Goal: Task Accomplishment & Management: Complete application form

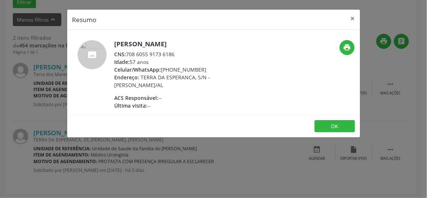
scroll to position [224, 0]
click at [361, 18] on div "Resumo × [PERSON_NAME] CNS: 708 6055 9173 6186 Idade: 57 anos Celular/WhatsApp:…" at bounding box center [213, 99] width 427 height 198
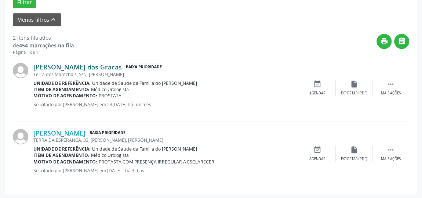
click at [50, 67] on link "[PERSON_NAME] das Gracas" at bounding box center [77, 67] width 88 height 8
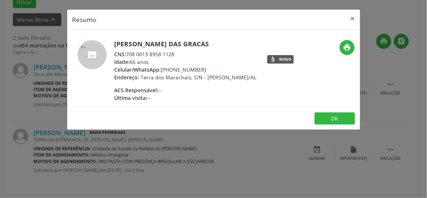
drag, startPoint x: 182, startPoint y: 54, endPoint x: 127, endPoint y: 52, distance: 54.7
click at [127, 52] on div "CNS: 708 0013 8958 1128" at bounding box center [186, 54] width 142 height 8
drag, startPoint x: 127, startPoint y: 52, endPoint x: 353, endPoint y: 17, distance: 228.8
click at [353, 17] on button "×" at bounding box center [352, 19] width 15 height 18
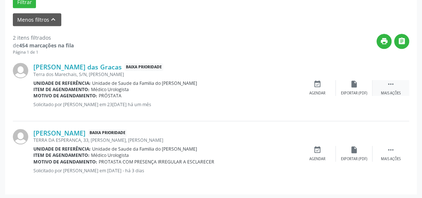
click at [384, 89] on div " Mais ações" at bounding box center [391, 88] width 37 height 16
click at [316, 88] on div "cancel Cancelar" at bounding box center [317, 88] width 37 height 16
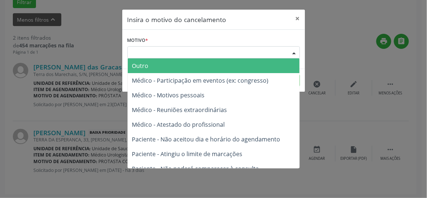
click at [224, 50] on div "Escolha o motivo" at bounding box center [213, 52] width 172 height 12
click at [210, 65] on span "Outro" at bounding box center [214, 65] width 172 height 15
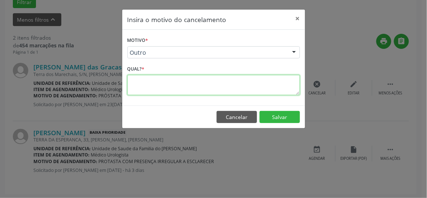
click at [167, 83] on textarea at bounding box center [213, 85] width 172 height 20
type textarea "RESOLVIDO"
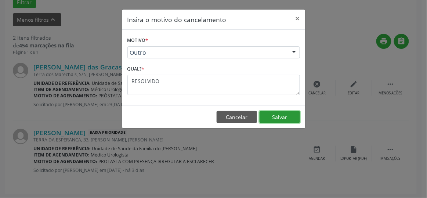
click at [272, 116] on button "Salvar" at bounding box center [279, 117] width 40 height 12
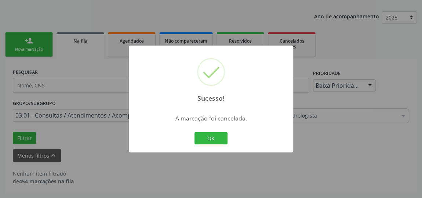
scroll to position [86, 0]
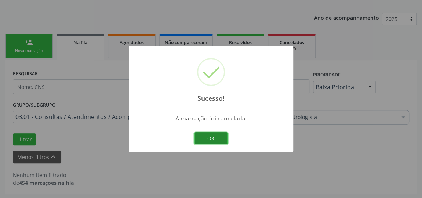
click at [215, 139] on button "OK" at bounding box center [211, 138] width 33 height 12
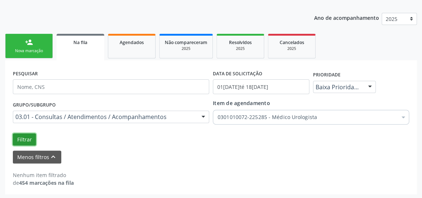
click at [27, 139] on button "Filtrar" at bounding box center [24, 139] width 23 height 12
click at [25, 138] on button "Filtrar" at bounding box center [24, 139] width 23 height 12
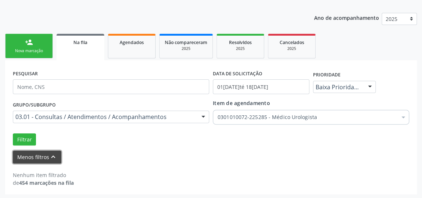
click at [37, 157] on button "Menos filtros keyboard_arrow_up" at bounding box center [37, 156] width 48 height 13
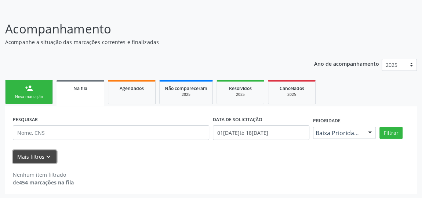
click at [37, 157] on button "Mais filtros keyboard_arrow_down" at bounding box center [35, 156] width 44 height 13
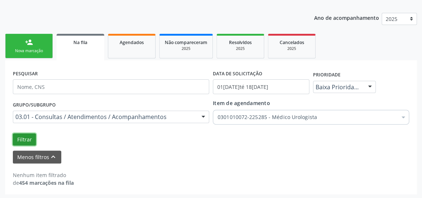
click at [26, 137] on button "Filtrar" at bounding box center [24, 139] width 23 height 12
click at [316, 134] on div "Filtrar" at bounding box center [211, 139] width 400 height 12
click at [22, 138] on button "Filtrar" at bounding box center [24, 139] width 23 height 12
click at [127, 50] on link "Agendados" at bounding box center [132, 46] width 48 height 25
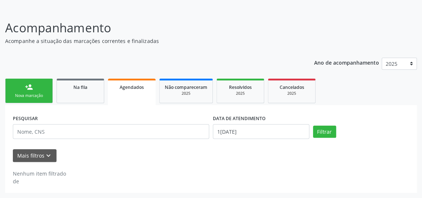
scroll to position [40, 0]
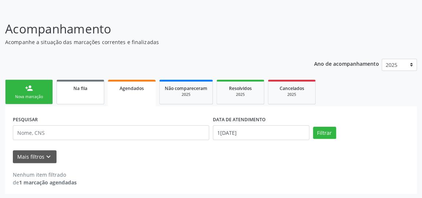
click at [88, 89] on div "Na fila" at bounding box center [80, 88] width 37 height 8
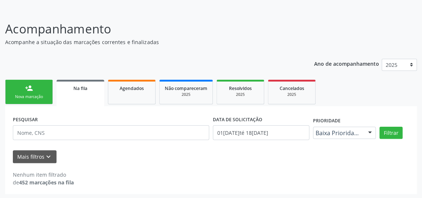
click at [35, 92] on link "person_add Nova marcação" at bounding box center [29, 92] width 48 height 25
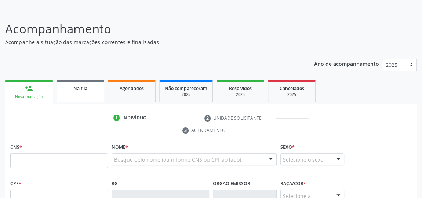
click at [83, 90] on span "Na fila" at bounding box center [80, 88] width 14 height 6
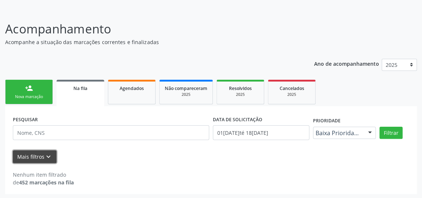
click at [26, 154] on button "Mais filtros keyboard_arrow_down" at bounding box center [35, 156] width 44 height 13
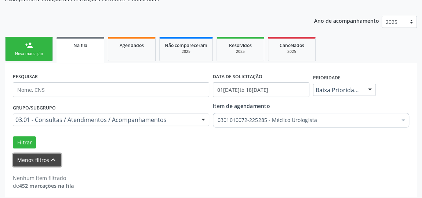
scroll to position [86, 0]
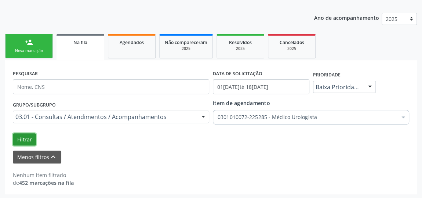
click at [19, 134] on button "Filtrar" at bounding box center [24, 139] width 23 height 12
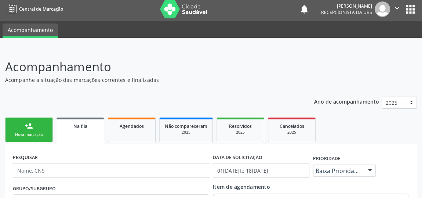
scroll to position [0, 0]
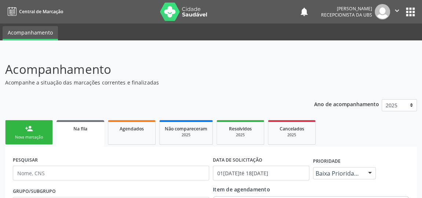
click at [73, 128] on span "Na fila" at bounding box center [80, 129] width 14 height 6
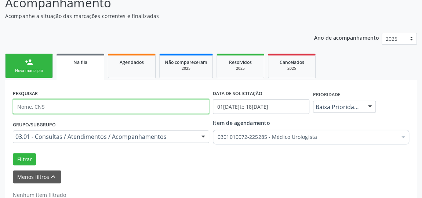
click at [70, 106] on input "text" at bounding box center [111, 106] width 196 height 15
click at [13, 153] on button "Filtrar" at bounding box center [24, 159] width 23 height 12
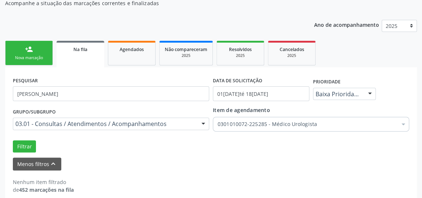
scroll to position [86, 0]
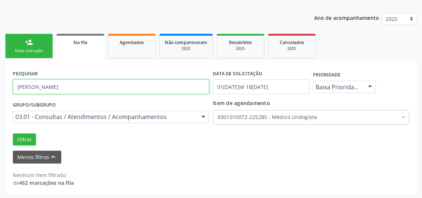
click at [81, 88] on input "[PERSON_NAME]" at bounding box center [111, 86] width 196 height 15
type input "[PERSON_NAME] DE OMENA"
click at [13, 133] on button "Filtrar" at bounding box center [24, 139] width 23 height 12
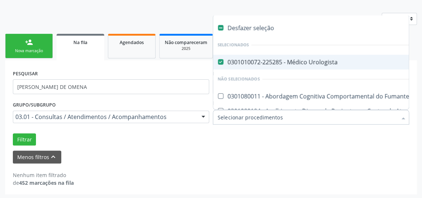
checkbox Urologista "false"
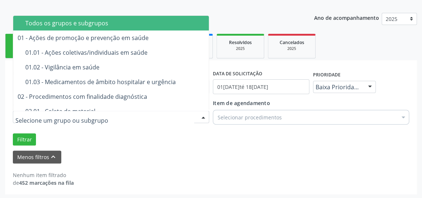
click at [177, 136] on div "Filtrar" at bounding box center [211, 139] width 400 height 12
drag, startPoint x: 176, startPoint y: 112, endPoint x: 108, endPoint y: 112, distance: 67.5
click at [108, 111] on div at bounding box center [111, 116] width 196 height 12
click at [135, 23] on div "Todos os grupos e subgrupos" at bounding box center [149, 23] width 248 height 6
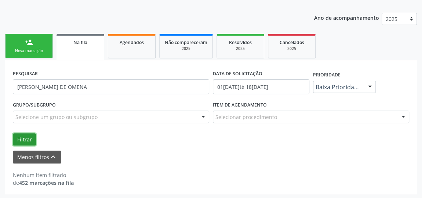
click at [28, 135] on button "Filtrar" at bounding box center [24, 139] width 23 height 12
click at [34, 46] on link "person_add Nova marcação" at bounding box center [29, 46] width 48 height 25
click at [74, 46] on link "Na fila" at bounding box center [81, 47] width 48 height 26
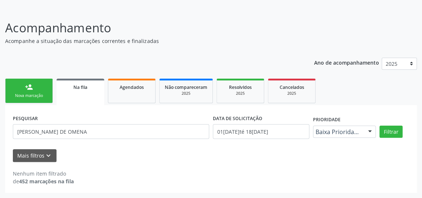
scroll to position [40, 0]
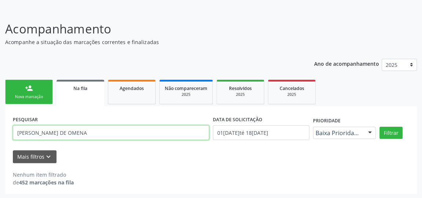
drag, startPoint x: 94, startPoint y: 136, endPoint x: 3, endPoint y: 135, distance: 90.7
click at [3, 135] on div "Acompanhamento Acompanhe a situação das marcações correntes e finalizadas Relat…" at bounding box center [211, 104] width 422 height 189
type input "DULCINETE"
click at [379, 127] on button "Filtrar" at bounding box center [390, 133] width 23 height 12
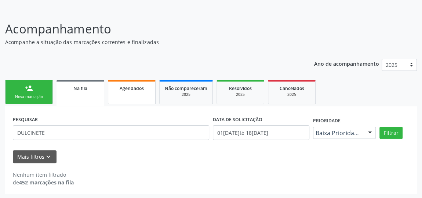
click at [141, 87] on span "Agendados" at bounding box center [132, 88] width 24 height 6
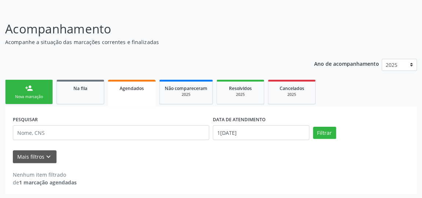
click at [228, 166] on div "Nenhum item filtrado de 1 marcação agendadas" at bounding box center [211, 174] width 396 height 23
click at [55, 183] on strong "1 marcação agendadas" at bounding box center [48, 182] width 58 height 7
click at [42, 153] on button "Mais filtros keyboard_arrow_down" at bounding box center [35, 156] width 44 height 13
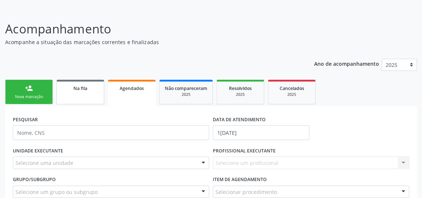
scroll to position [115, 0]
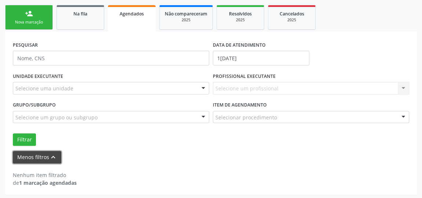
click at [57, 155] on button "Menos filtros keyboard_arrow_up" at bounding box center [37, 157] width 48 height 13
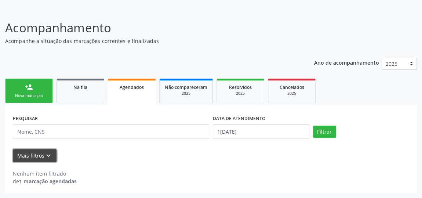
scroll to position [40, 0]
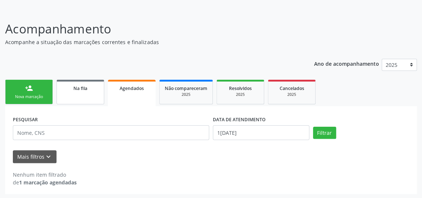
click at [83, 87] on span "Na fila" at bounding box center [80, 88] width 14 height 6
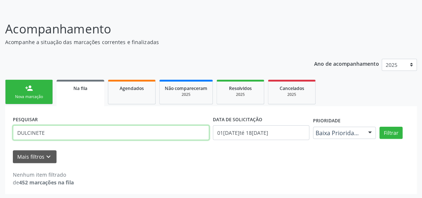
click at [58, 130] on input "DULCINETE" at bounding box center [111, 132] width 196 height 15
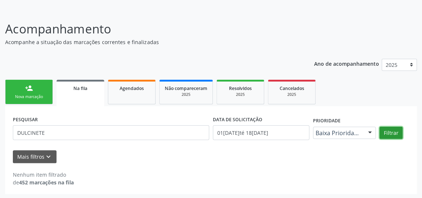
click at [387, 134] on button "Filtrar" at bounding box center [390, 133] width 23 height 12
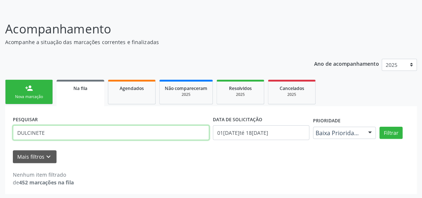
click at [106, 130] on input "DULCINETE" at bounding box center [111, 132] width 196 height 15
type input "DULCINETE [PERSON_NAME]"
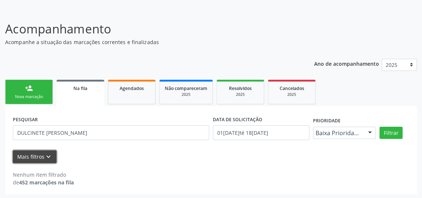
click at [26, 150] on button "Mais filtros keyboard_arrow_down" at bounding box center [35, 156] width 44 height 13
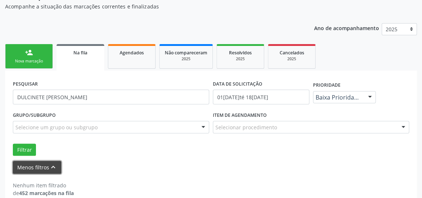
scroll to position [86, 0]
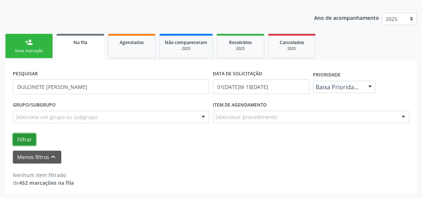
click at [26, 138] on button "Filtrar" at bounding box center [24, 139] width 23 height 12
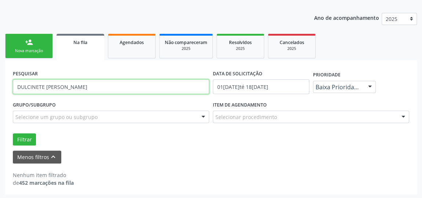
drag, startPoint x: 109, startPoint y: 86, endPoint x: 10, endPoint y: 86, distance: 99.5
click at [10, 86] on div "PESQUISAR DULCINETE TOLEDO DA SILVA DATA DE SOLICITAÇÃO [DATE] até [DATE] Prior…" at bounding box center [211, 127] width 412 height 134
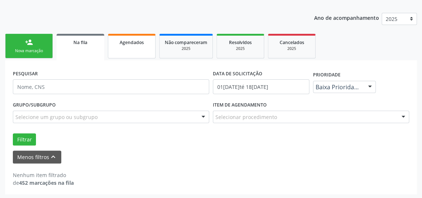
click at [124, 49] on link "Agendados" at bounding box center [132, 46] width 48 height 25
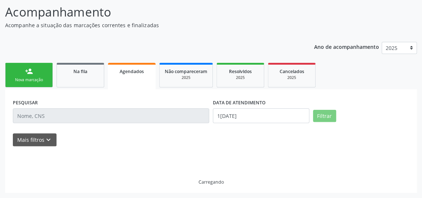
scroll to position [40, 0]
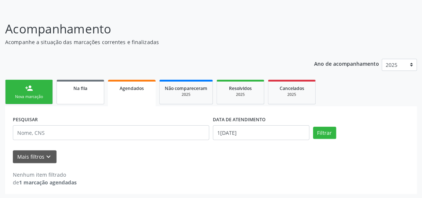
click at [64, 87] on div "Na fila" at bounding box center [80, 88] width 37 height 8
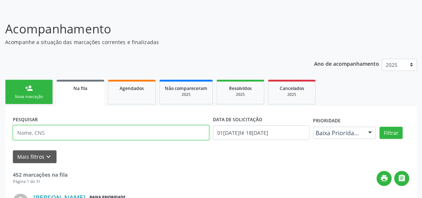
paste input "700000225404006"
type input "700000225404006"
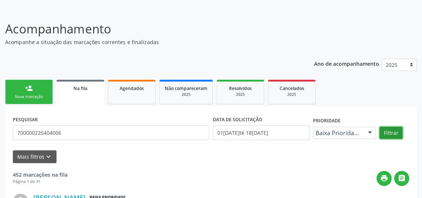
click at [391, 132] on button "Filtrar" at bounding box center [390, 133] width 23 height 12
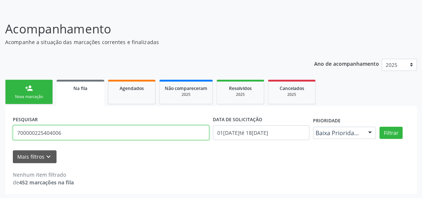
drag, startPoint x: 80, startPoint y: 134, endPoint x: 3, endPoint y: 133, distance: 77.1
click at [3, 133] on div "Acompanhamento Acompanhe a situação das marcações correntes e finalizadas Relat…" at bounding box center [211, 104] width 422 height 189
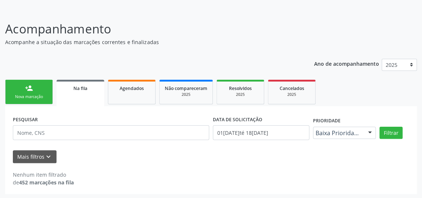
click at [21, 89] on link "person_add Nova marcação" at bounding box center [29, 92] width 48 height 25
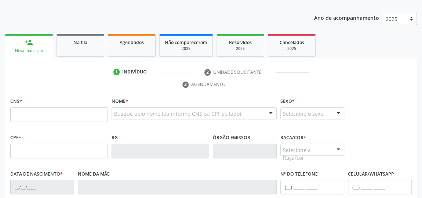
scroll to position [107, 0]
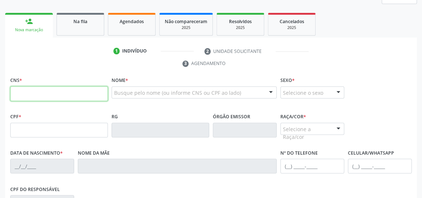
click at [66, 98] on input "text" at bounding box center [59, 93] width 98 height 15
type input "700 0027 3533 0200"
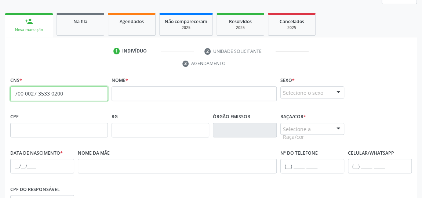
click at [34, 91] on input "700 0027 3533 0200" at bounding box center [59, 93] width 98 height 15
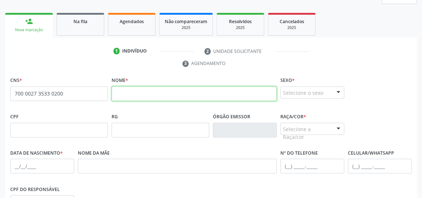
paste input "[PERSON_NAME]"
type input "[PERSON_NAME]"
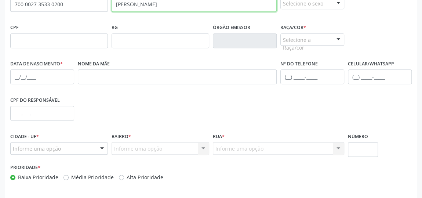
scroll to position [207, 0]
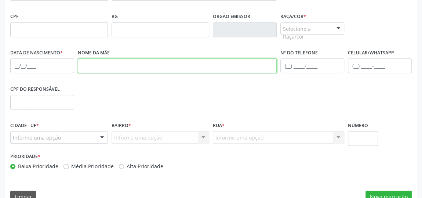
paste input "[PERSON_NAME] das Graças da Conceição"
type input "[PERSON_NAME] das Graças da Conceição"
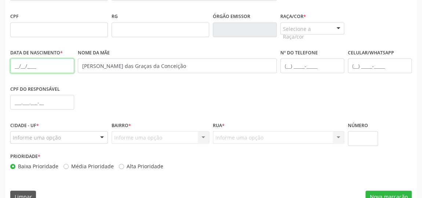
paste input "2[DATE]"
type input "2[DATE]"
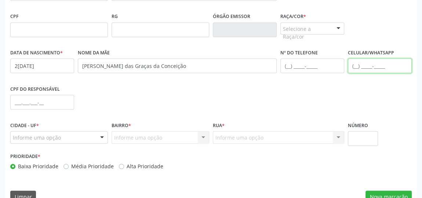
click at [356, 66] on input "text" at bounding box center [380, 65] width 64 height 15
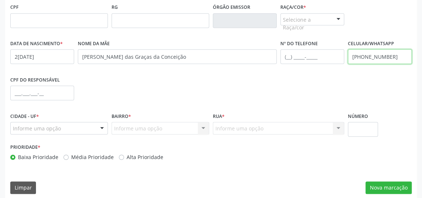
scroll to position [222, 0]
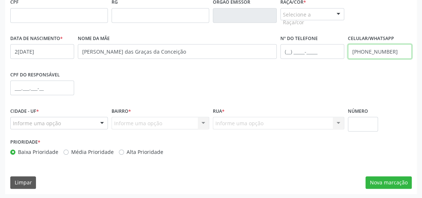
type input "[PHONE_NUMBER]"
click at [101, 125] on div at bounding box center [102, 123] width 11 height 12
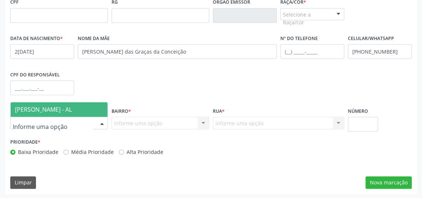
click at [79, 104] on span "[PERSON_NAME] - AL" at bounding box center [59, 109] width 97 height 15
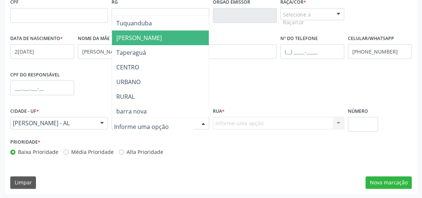
click at [137, 37] on span "[PERSON_NAME]" at bounding box center [139, 38] width 46 height 8
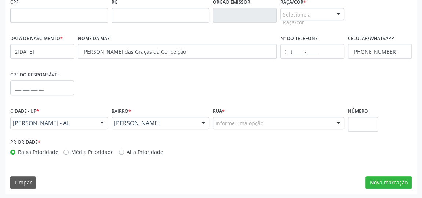
click at [236, 117] on div "Informe uma opção" at bounding box center [278, 123] width 131 height 12
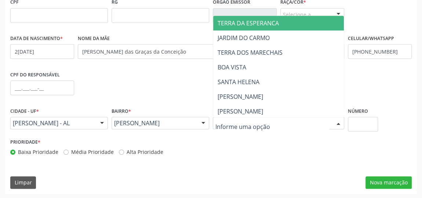
type input "b"
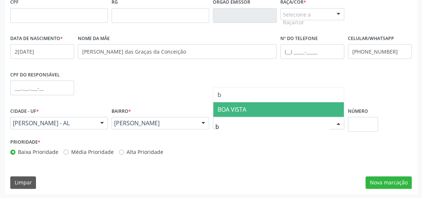
click at [237, 110] on span "BOA VISTA" at bounding box center [232, 109] width 29 height 8
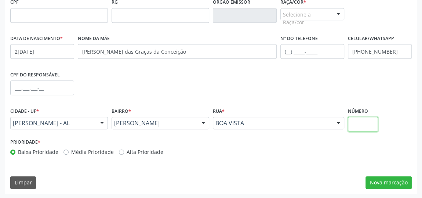
click at [357, 122] on input "text" at bounding box center [363, 124] width 30 height 15
type input "s/n"
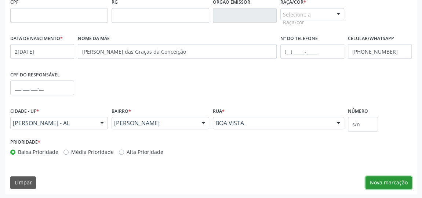
click at [380, 182] on button "Nova marcação" at bounding box center [389, 182] width 46 height 12
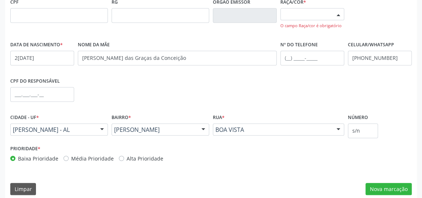
click at [338, 17] on div at bounding box center [338, 14] width 11 height 12
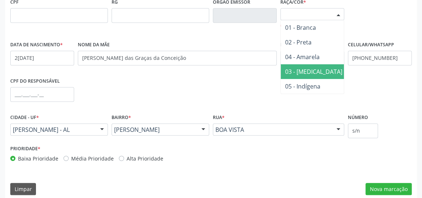
click at [319, 69] on span "03 - [MEDICAL_DATA]" at bounding box center [314, 71] width 66 height 15
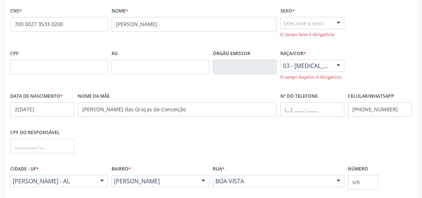
scroll to position [161, 0]
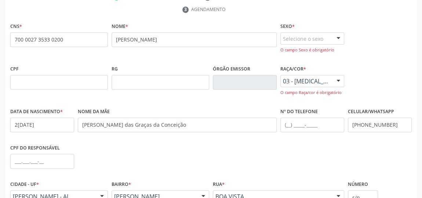
click at [330, 40] on div "Selecione o sexo" at bounding box center [312, 38] width 64 height 12
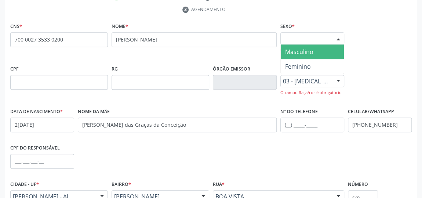
click at [318, 48] on span "Masculino" at bounding box center [312, 51] width 63 height 15
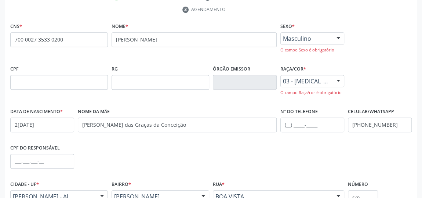
scroll to position [234, 0]
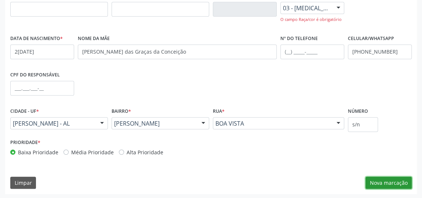
click at [389, 179] on button "Nova marcação" at bounding box center [389, 183] width 46 height 12
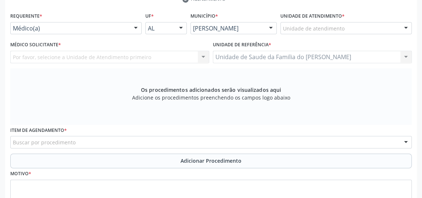
scroll to position [161, 0]
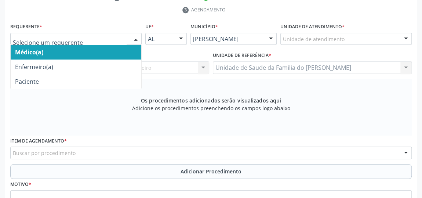
click at [131, 36] on div at bounding box center [135, 39] width 11 height 12
click at [111, 51] on span "Médico(a)" at bounding box center [76, 52] width 131 height 15
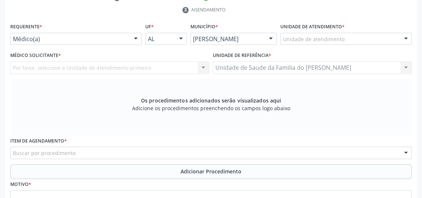
click at [379, 38] on div "Unidade de atendimento" at bounding box center [345, 39] width 131 height 12
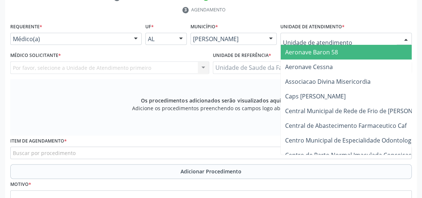
type input "j"
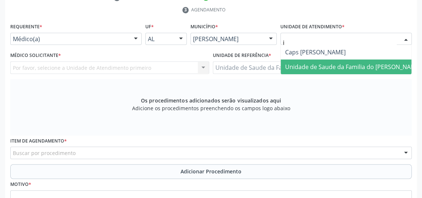
click at [370, 72] on span "Unidade de Saude da Familia do [PERSON_NAME]" at bounding box center [353, 66] width 145 height 15
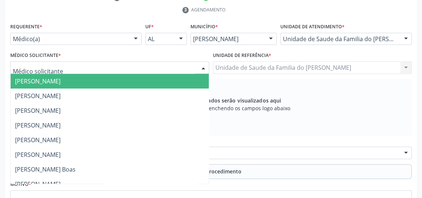
click at [205, 70] on div at bounding box center [203, 68] width 11 height 12
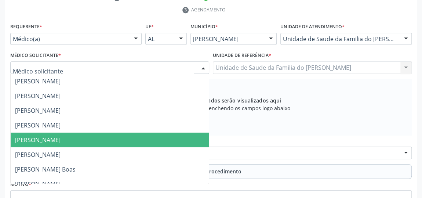
click at [109, 141] on span "[PERSON_NAME]" at bounding box center [110, 139] width 198 height 15
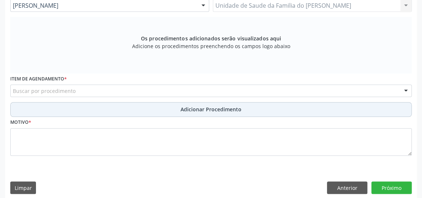
scroll to position [228, 0]
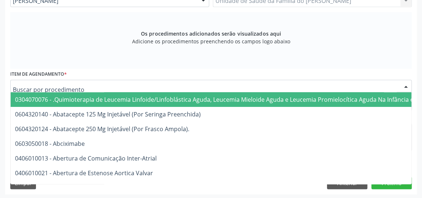
click at [112, 85] on div at bounding box center [211, 86] width 402 height 12
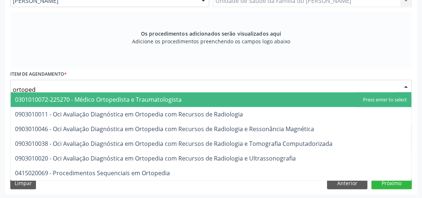
type input "ortopedi"
click at [113, 99] on span "0301010072-225270 - Médico Ortopedista e Traumatologista" at bounding box center [98, 99] width 167 height 8
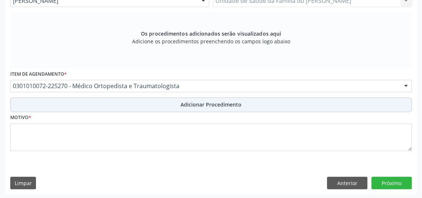
click at [119, 106] on button "Adicionar Procedimento" at bounding box center [211, 104] width 402 height 15
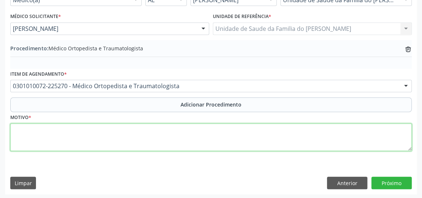
click at [113, 130] on textarea at bounding box center [211, 137] width 402 height 28
click at [22, 130] on textarea "tendinite" at bounding box center [211, 137] width 402 height 28
drag, startPoint x: 22, startPoint y: 130, endPoint x: 112, endPoint y: 134, distance: 90.7
click at [112, 134] on textarea "tendinite" at bounding box center [211, 137] width 402 height 28
click at [17, 127] on textarea "tendinite" at bounding box center [211, 137] width 402 height 28
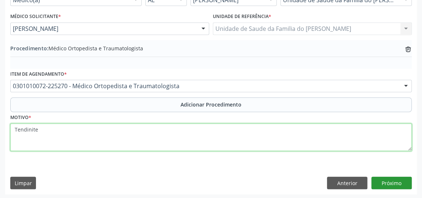
type textarea "Tendinite"
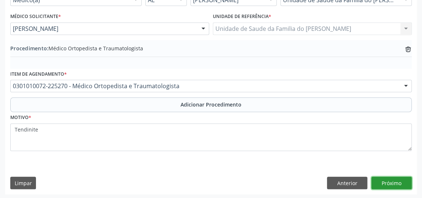
click at [393, 183] on button "Próximo" at bounding box center [391, 183] width 40 height 12
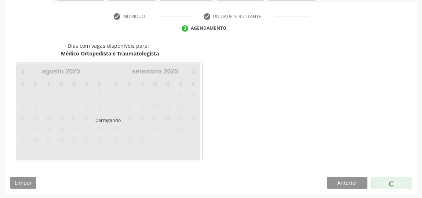
scroll to position [164, 0]
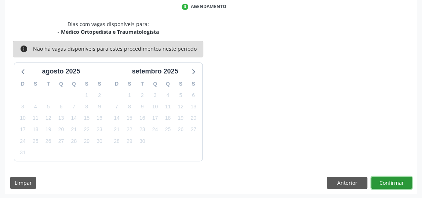
click at [390, 183] on button "Confirmar" at bounding box center [391, 183] width 40 height 12
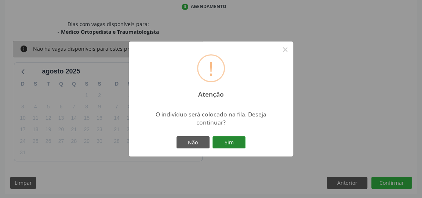
click at [215, 139] on button "Sim" at bounding box center [228, 142] width 33 height 12
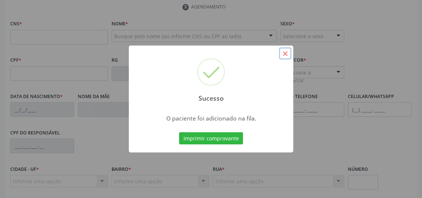
click at [283, 54] on button "×" at bounding box center [285, 53] width 12 height 12
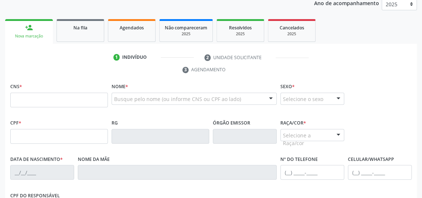
scroll to position [97, 0]
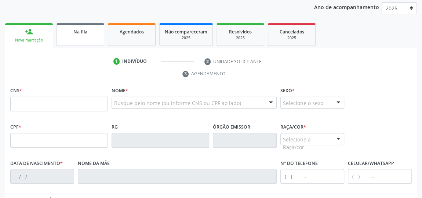
click at [83, 32] on span "Na fila" at bounding box center [80, 32] width 14 height 6
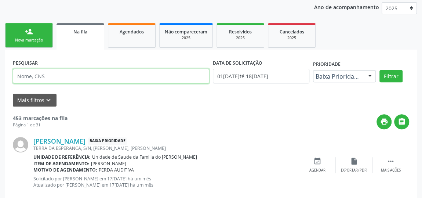
scroll to position [130, 0]
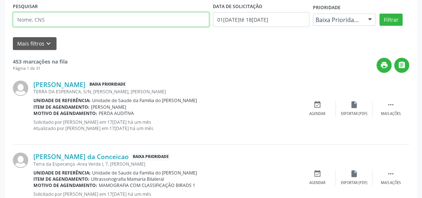
drag, startPoint x: 55, startPoint y: 73, endPoint x: 28, endPoint y: 43, distance: 40.6
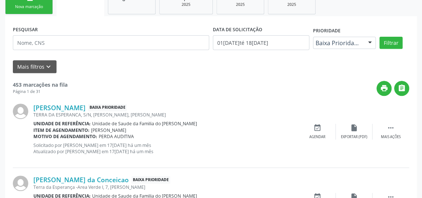
drag, startPoint x: 28, startPoint y: 43, endPoint x: 208, endPoint y: 94, distance: 187.1
click at [208, 94] on div "print " at bounding box center [239, 88] width 342 height 15
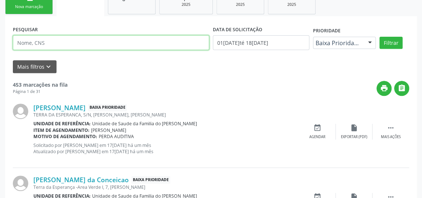
click at [99, 47] on input "text" at bounding box center [111, 42] width 196 height 15
paste input "700000225404006"
type input "700000225404006"
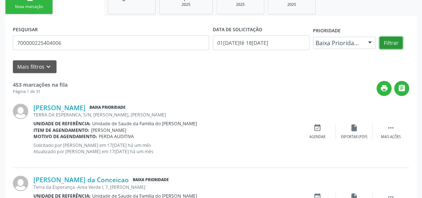
click at [390, 40] on button "Filtrar" at bounding box center [390, 43] width 23 height 12
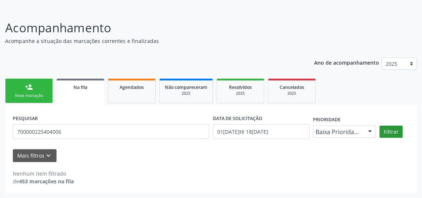
scroll to position [40, 0]
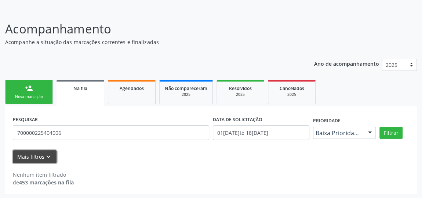
click at [46, 156] on icon "keyboard_arrow_down" at bounding box center [48, 157] width 8 height 8
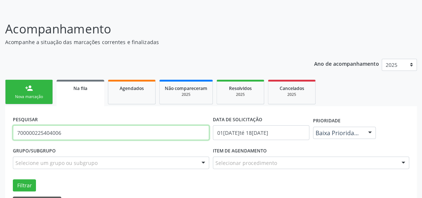
drag, startPoint x: 81, startPoint y: 134, endPoint x: 0, endPoint y: 126, distance: 81.2
click at [0, 126] on div "Acompanhamento Acompanhe a situação das marcações correntes e finalizadas Relat…" at bounding box center [211, 127] width 422 height 235
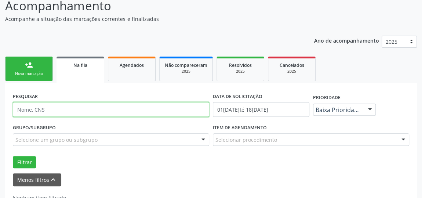
scroll to position [86, 0]
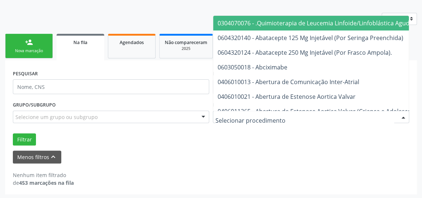
click at [309, 118] on div at bounding box center [311, 116] width 196 height 12
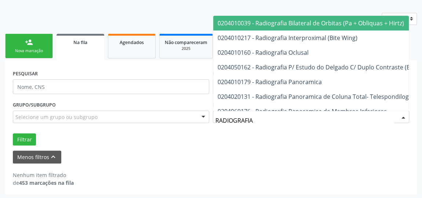
type input "RADIOGRAFIA"
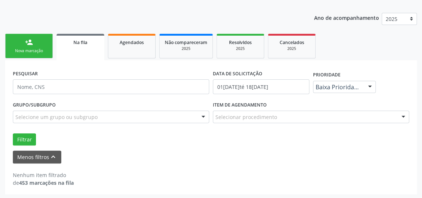
click at [221, 144] on div "Filtrar" at bounding box center [211, 139] width 400 height 12
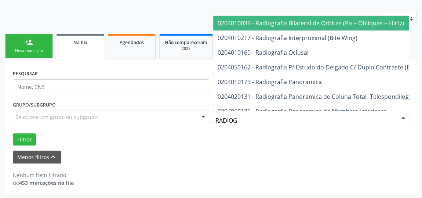
type input "RADIOGR"
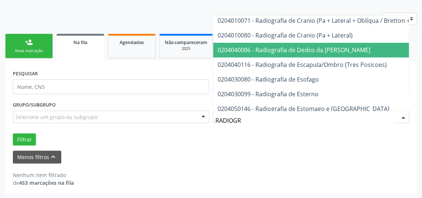
scroll to position [600, 0]
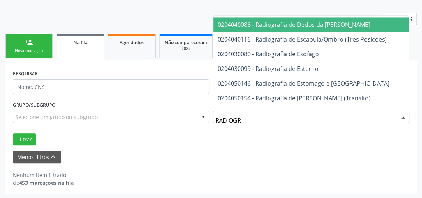
click at [271, 23] on span "0204040086 - Radiografia de Dedos da [PERSON_NAME]" at bounding box center [294, 25] width 153 height 8
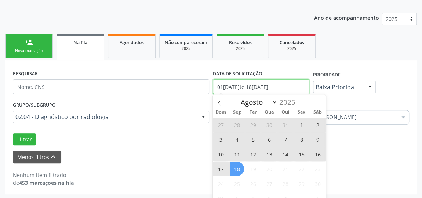
click at [281, 87] on input "01[DATE]té 18[DATE]" at bounding box center [261, 86] width 97 height 15
click at [222, 102] on span at bounding box center [219, 100] width 12 height 12
select select "6"
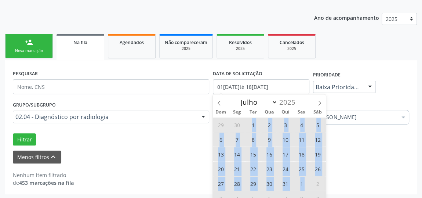
drag, startPoint x: 253, startPoint y: 124, endPoint x: 317, endPoint y: 186, distance: 89.8
click at [317, 186] on div "29 30 1 2 3 4 5 6 7 8 9 10 11 12 13 14 15 16 17 18 19 20 21 22 23 24 25 26 27 2…" at bounding box center [269, 161] width 113 height 88
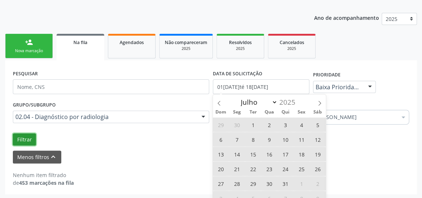
click at [20, 138] on button "Filtrar" at bounding box center [24, 139] width 23 height 12
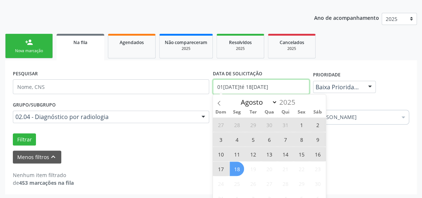
click at [282, 91] on input "01[DATE]té 18[DATE]" at bounding box center [261, 86] width 97 height 15
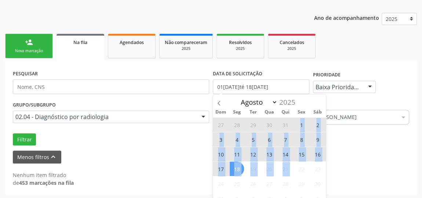
drag, startPoint x: 296, startPoint y: 124, endPoint x: 298, endPoint y: 170, distance: 45.2
click at [298, 170] on div "27 28 29 30 31 1 2 3 4 5 6 7 8 9 10 11 12 13 14 15 16 17 18 19 20 21 22 23 24 2…" at bounding box center [269, 161] width 113 height 88
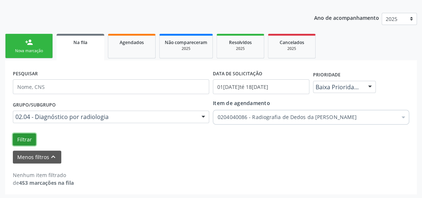
click at [19, 135] on button "Filtrar" at bounding box center [24, 139] width 23 height 12
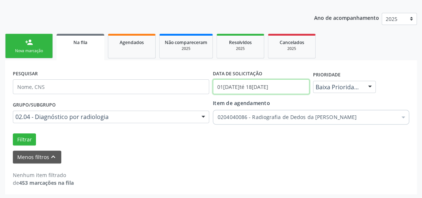
click at [271, 87] on input "01[DATE]té 18[DATE]" at bounding box center [261, 86] width 97 height 15
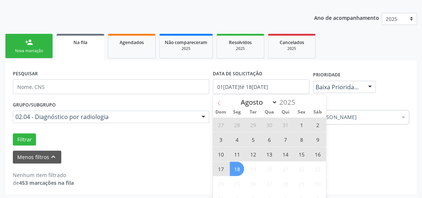
click at [219, 104] on icon at bounding box center [219, 103] width 5 height 5
select select "6"
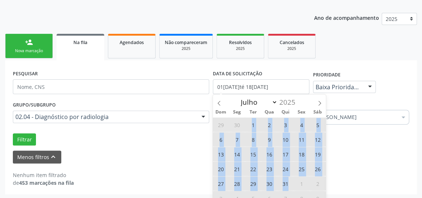
drag, startPoint x: 249, startPoint y: 124, endPoint x: 292, endPoint y: 180, distance: 70.2
click at [292, 180] on div "29 30 1 2 3 4 5 6 7 8 9 10 11 12 13 14 15 16 17 18 19 20 21 22 23 24 25 26 27 2…" at bounding box center [269, 161] width 113 height 88
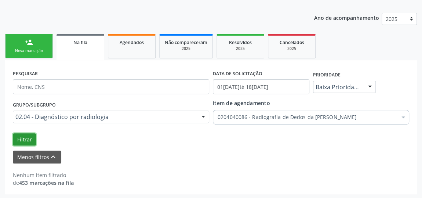
click at [28, 138] on button "Filtrar" at bounding box center [24, 139] width 23 height 12
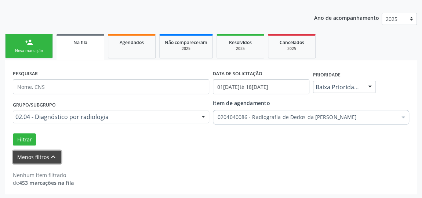
click at [28, 155] on button "Menos filtros keyboard_arrow_up" at bounding box center [37, 156] width 48 height 13
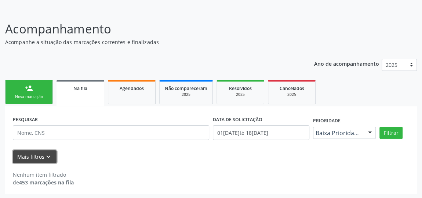
click at [28, 155] on button "Mais filtros keyboard_arrow_down" at bounding box center [35, 156] width 44 height 13
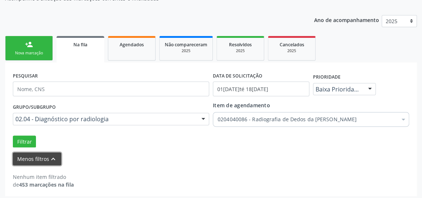
scroll to position [86, 0]
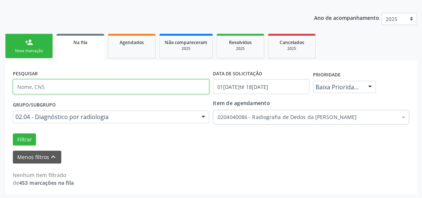
paste input "700000225404006"
type input "700000225404006"
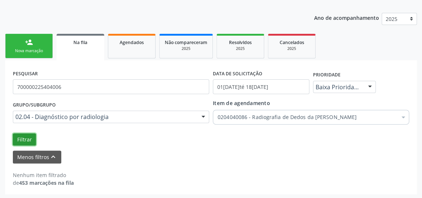
click at [27, 137] on button "Filtrar" at bounding box center [24, 139] width 23 height 12
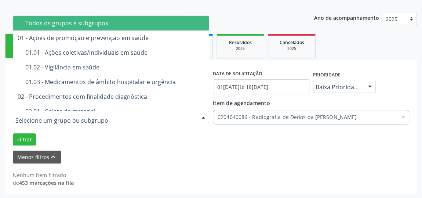
click at [117, 24] on div "Todos os grupos e subgrupos" at bounding box center [149, 23] width 248 height 6
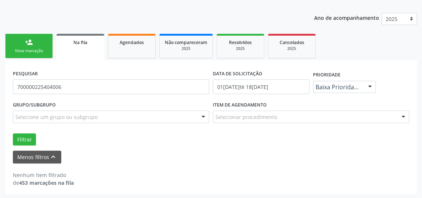
click at [277, 142] on div "Filtrar" at bounding box center [211, 139] width 400 height 12
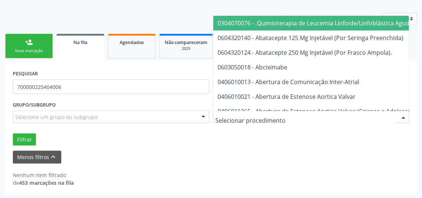
click at [266, 121] on div at bounding box center [311, 116] width 196 height 12
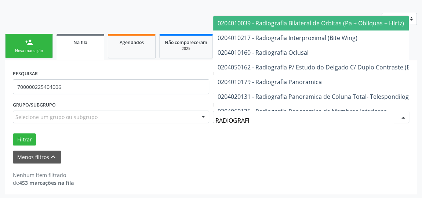
type input "RADIOGRAFIA"
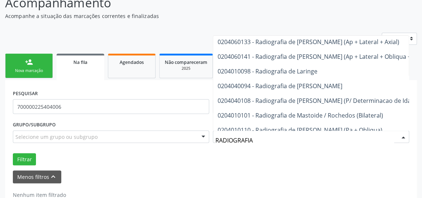
scroll to position [700, 0]
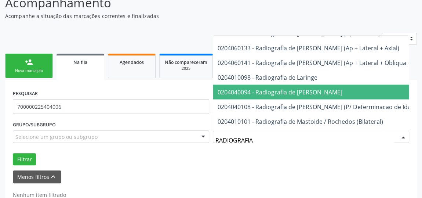
click at [287, 91] on span "0204040094 - Radiografia de [PERSON_NAME]" at bounding box center [280, 92] width 125 height 8
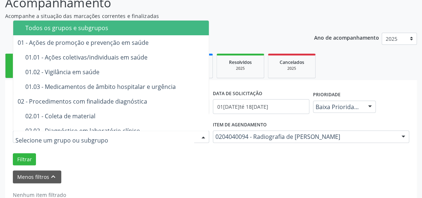
click at [162, 137] on div at bounding box center [111, 136] width 196 height 12
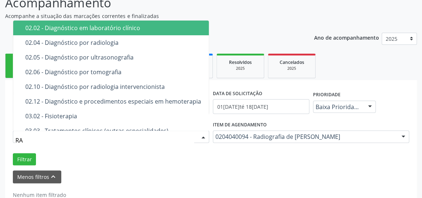
type input "RAD"
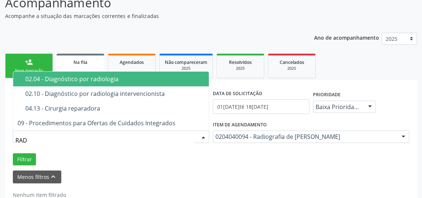
click at [150, 82] on span "02.04 - Diagnóstico por radiologia" at bounding box center [111, 79] width 196 height 15
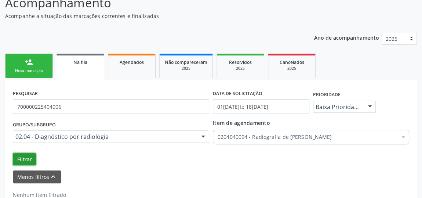
click at [25, 160] on button "Filtrar" at bounding box center [24, 159] width 23 height 12
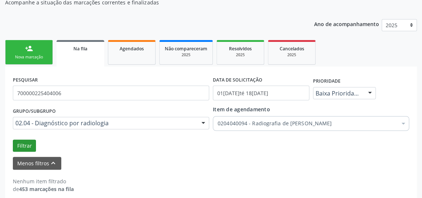
scroll to position [86, 0]
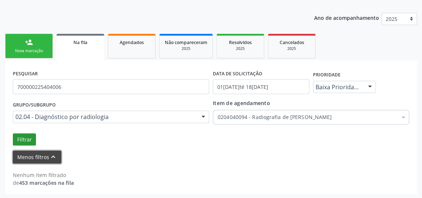
click at [25, 160] on button "Menos filtros keyboard_arrow_up" at bounding box center [37, 156] width 48 height 13
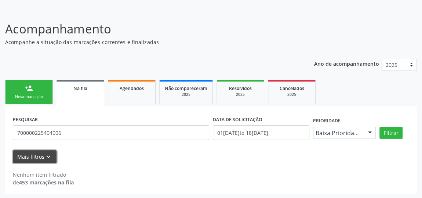
click at [25, 160] on button "Mais filtros keyboard_arrow_down" at bounding box center [35, 156] width 44 height 13
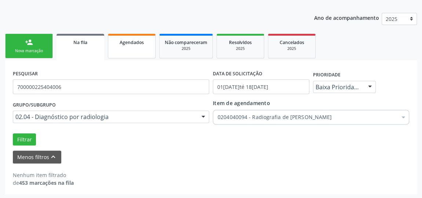
click at [138, 45] on div "Agendados" at bounding box center [131, 42] width 37 height 8
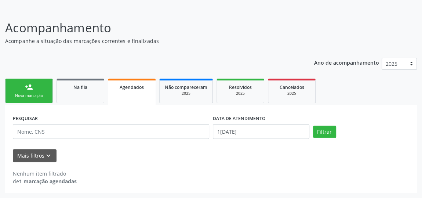
scroll to position [40, 0]
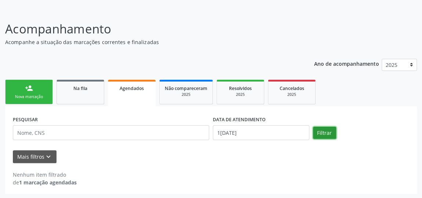
click at [325, 133] on button "Filtrar" at bounding box center [324, 133] width 23 height 12
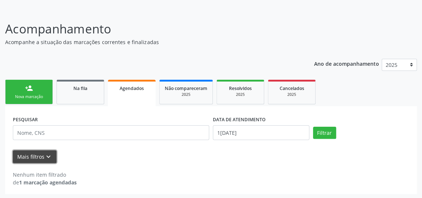
click at [46, 159] on icon "keyboard_arrow_down" at bounding box center [48, 157] width 8 height 8
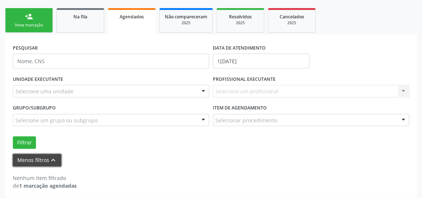
scroll to position [115, 0]
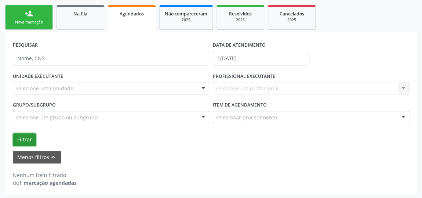
click at [26, 134] on button "Filtrar" at bounding box center [24, 139] width 23 height 12
click at [148, 21] on link "Agendados" at bounding box center [132, 18] width 48 height 26
click at [407, 116] on div at bounding box center [403, 117] width 11 height 12
click at [244, 159] on div "Menos filtros keyboard_arrow_up" at bounding box center [211, 157] width 400 height 13
click at [21, 136] on button "Filtrar" at bounding box center [24, 139] width 23 height 12
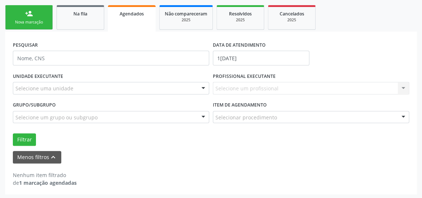
click at [35, 181] on strong "1 marcação agendadas" at bounding box center [48, 182] width 58 height 7
click at [199, 23] on link "Não compareceram 2025" at bounding box center [186, 17] width 54 height 25
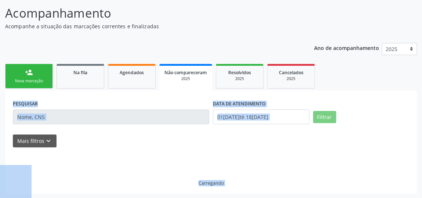
scroll to position [33, 0]
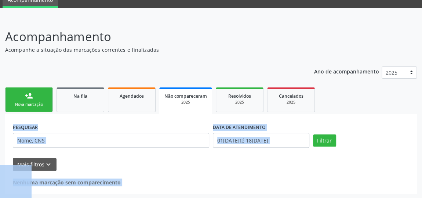
click at [228, 162] on div "Mais filtros keyboard_arrow_down" at bounding box center [211, 164] width 400 height 13
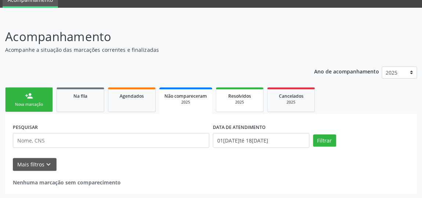
click at [250, 107] on link "Resolvidos 2025" at bounding box center [240, 99] width 48 height 25
click at [310, 100] on div "2025" at bounding box center [291, 102] width 37 height 6
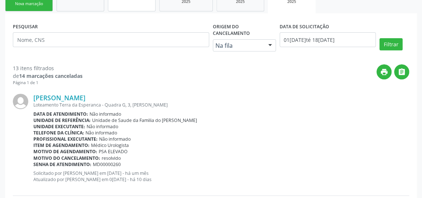
scroll to position [0, 0]
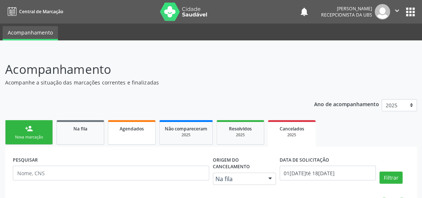
click at [139, 132] on link "Agendados" at bounding box center [132, 132] width 48 height 25
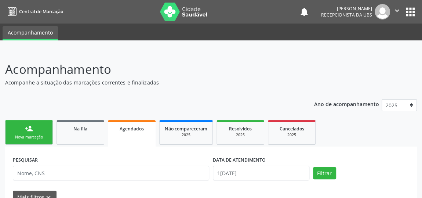
click at [20, 138] on div "Nova marcação" at bounding box center [29, 137] width 37 height 6
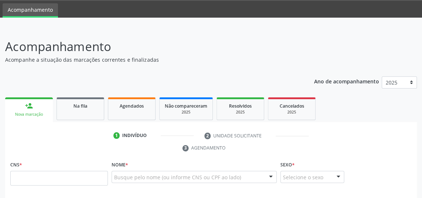
scroll to position [66, 0]
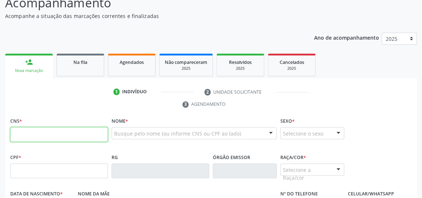
click at [19, 138] on input "text" at bounding box center [59, 134] width 98 height 15
type input "898 0051 9294 0054"
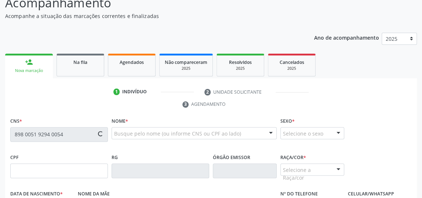
type input "060.995.224-25"
type input "21[DATE]"
type input "[PERSON_NAME]"
type input "[PHONE_NUMBER]"
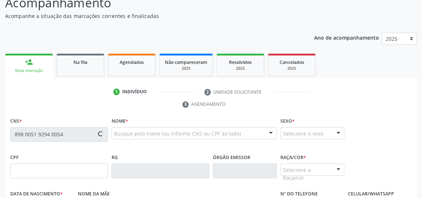
type input "S/N"
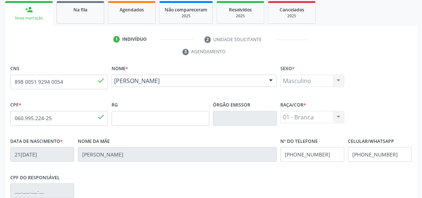
scroll to position [222, 0]
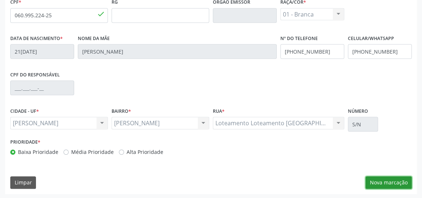
click at [392, 181] on button "Nova marcação" at bounding box center [389, 182] width 46 height 12
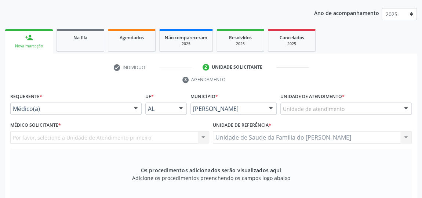
scroll to position [88, 0]
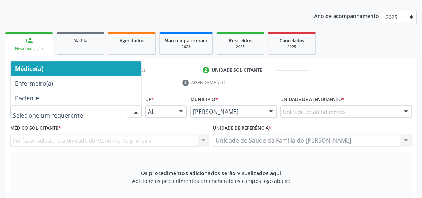
click at [131, 109] on div at bounding box center [135, 112] width 11 height 12
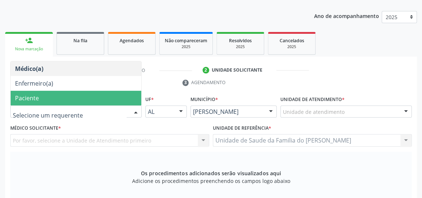
click at [70, 95] on span "Paciente" at bounding box center [76, 98] width 131 height 15
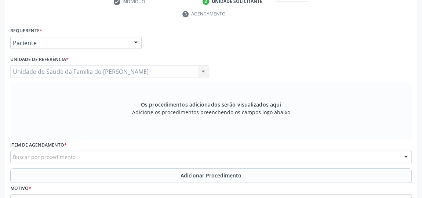
scroll to position [188, 0]
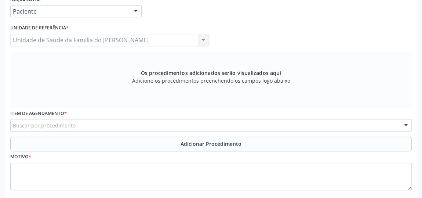
click at [79, 123] on div "Buscar por procedimento" at bounding box center [211, 125] width 402 height 12
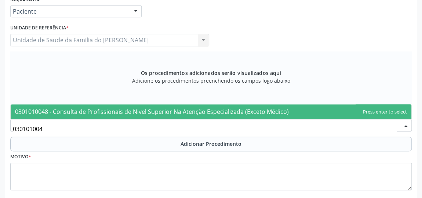
type input "0301010048"
click at [86, 111] on span "0301010048 - Consulta de Profissionais de Nivel Superior Na Atenção Especializa…" at bounding box center [152, 112] width 274 height 8
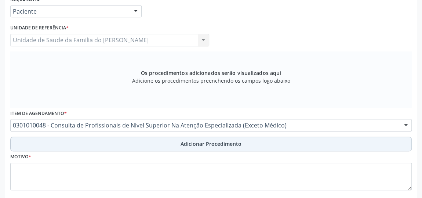
click at [79, 144] on button "Adicionar Procedimento" at bounding box center [211, 144] width 402 height 15
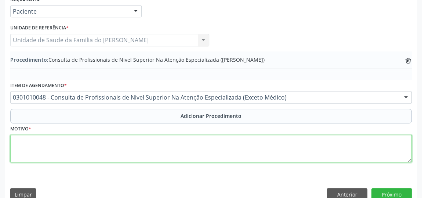
click at [77, 149] on textarea at bounding box center [211, 149] width 402 height 28
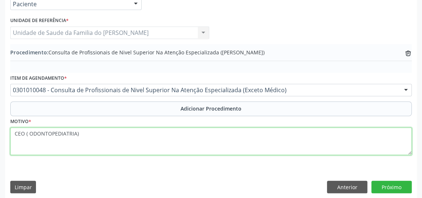
scroll to position [200, 0]
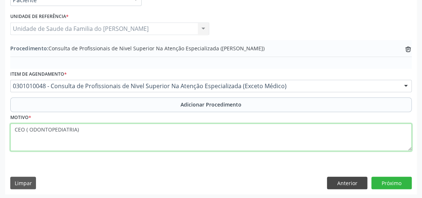
type textarea "CEO ( ODONTOPEDIATRIA)"
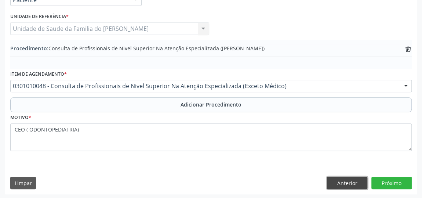
click at [355, 183] on button "Anterior" at bounding box center [347, 183] width 40 height 12
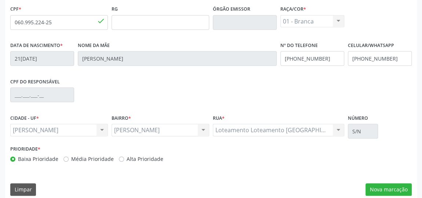
scroll to position [222, 0]
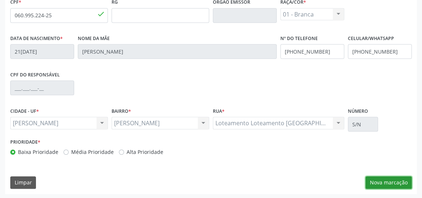
click at [379, 179] on button "Nova marcação" at bounding box center [389, 182] width 46 height 12
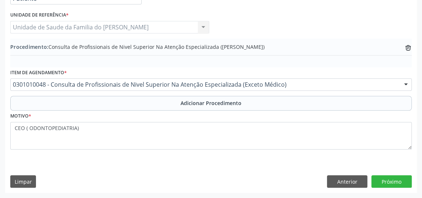
scroll to position [200, 0]
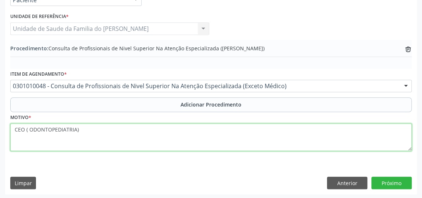
click at [46, 130] on textarea "CEO ( ODONTOPEDIATRIA)" at bounding box center [211, 137] width 402 height 28
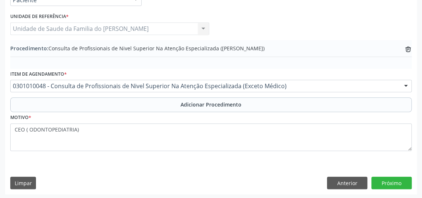
drag, startPoint x: 46, startPoint y: 130, endPoint x: 47, endPoint y: 154, distance: 24.6
click at [47, 154] on fieldset "Motivo * CEO ( ODONTOPEDIATRIA)" at bounding box center [211, 134] width 402 height 44
click at [397, 184] on button "Próximo" at bounding box center [391, 183] width 40 height 12
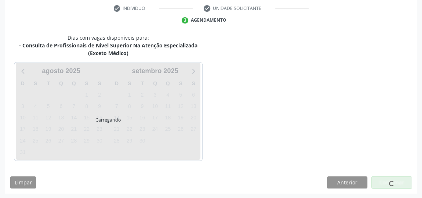
scroll to position [171, 0]
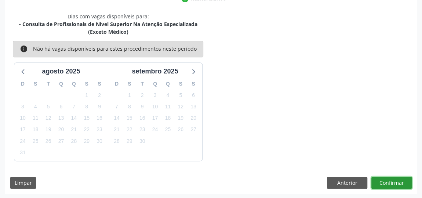
click at [388, 179] on button "Confirmar" at bounding box center [391, 183] width 40 height 12
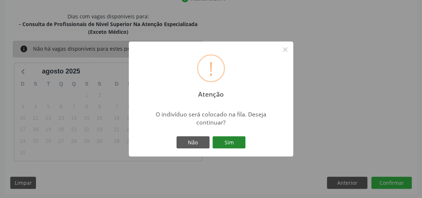
click at [225, 138] on button "Sim" at bounding box center [228, 142] width 33 height 12
